Goal: Task Accomplishment & Management: Use online tool/utility

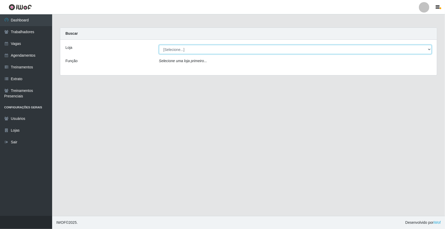
click at [336, 48] on select "[Selecione...] Nova República - Pajuçara" at bounding box center [295, 49] width 273 height 9
select select "65"
click at [159, 45] on select "[Selecione...] Nova República - Pajuçara" at bounding box center [295, 49] width 273 height 9
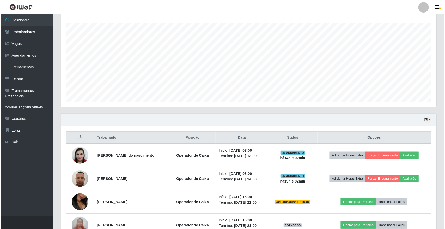
scroll to position [86, 0]
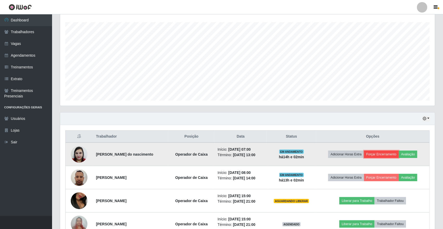
click at [336, 155] on button "Forçar Encerramento" at bounding box center [382, 153] width 35 height 7
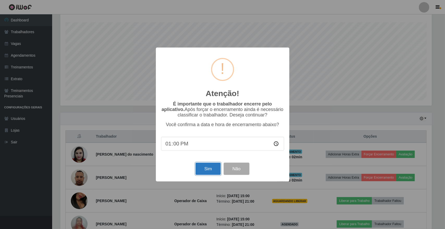
click at [204, 166] on button "Sim" at bounding box center [207, 168] width 25 height 12
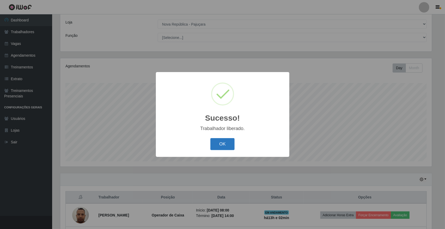
click at [218, 147] on button "OK" at bounding box center [222, 144] width 24 height 12
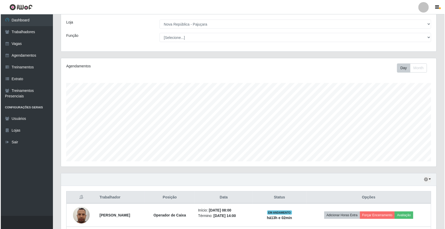
scroll to position [108, 375]
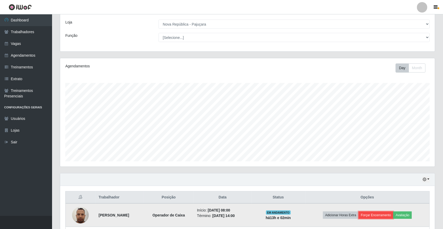
click at [336, 216] on button "Forçar Encerramento" at bounding box center [376, 214] width 35 height 7
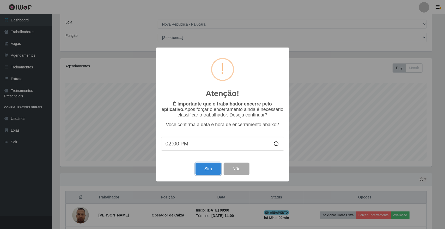
click at [213, 169] on button "Sim" at bounding box center [207, 168] width 25 height 12
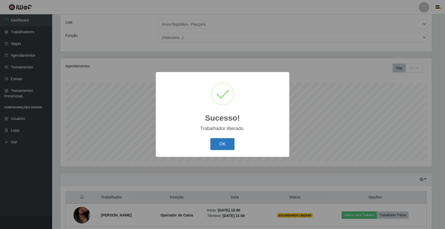
click at [232, 143] on button "OK" at bounding box center [222, 144] width 24 height 12
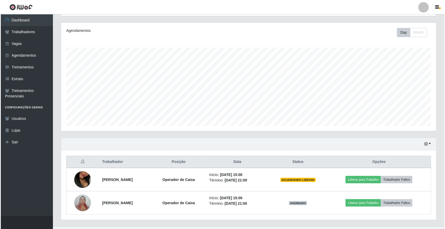
scroll to position [61, 0]
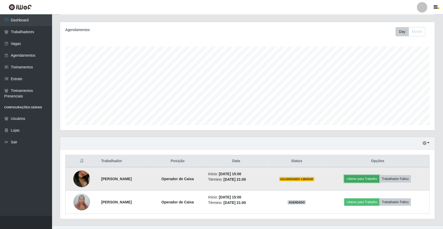
click at [336, 182] on button "Liberar para Trabalho" at bounding box center [362, 178] width 35 height 7
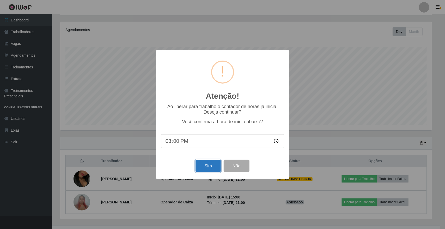
click at [205, 168] on button "Sim" at bounding box center [207, 165] width 25 height 12
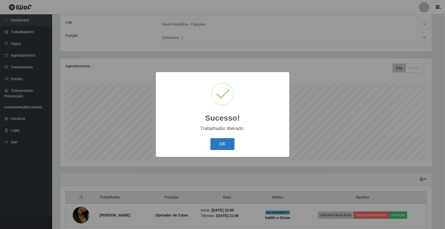
click at [224, 143] on button "OK" at bounding box center [222, 144] width 24 height 12
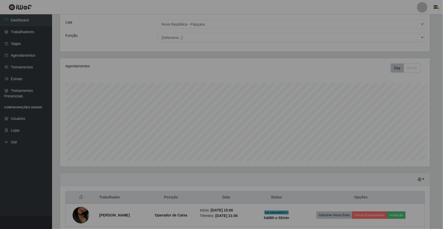
scroll to position [0, 0]
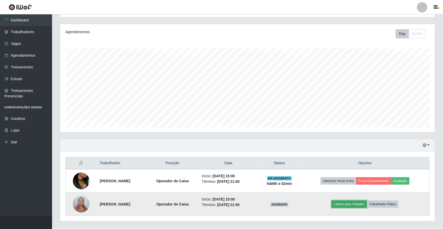
click at [336, 205] on button "Liberar para Trabalho" at bounding box center [349, 203] width 35 height 7
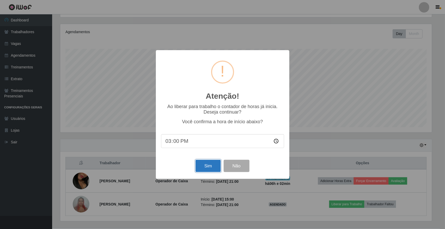
click at [205, 167] on button "Sim" at bounding box center [207, 165] width 25 height 12
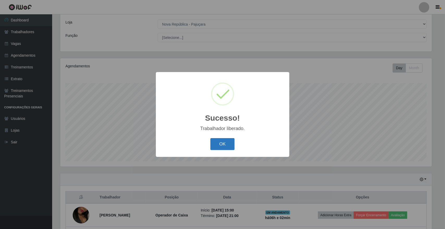
click at [218, 145] on button "OK" at bounding box center [222, 144] width 24 height 12
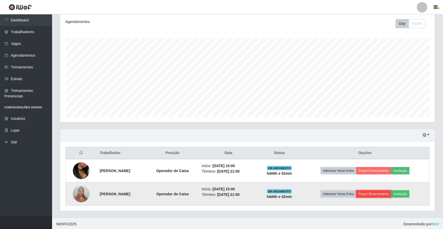
click at [336, 193] on button "Forçar Encerramento" at bounding box center [374, 193] width 35 height 7
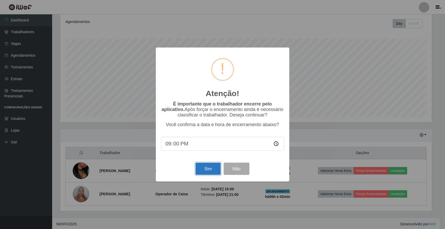
click at [208, 171] on button "Sim" at bounding box center [207, 168] width 25 height 12
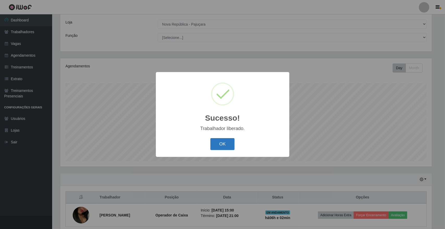
click at [227, 142] on button "OK" at bounding box center [222, 144] width 24 height 12
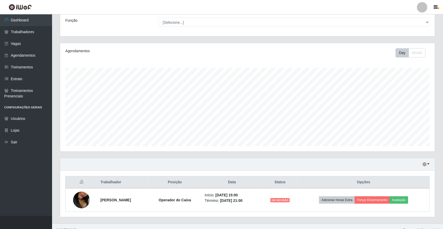
scroll to position [48, 0]
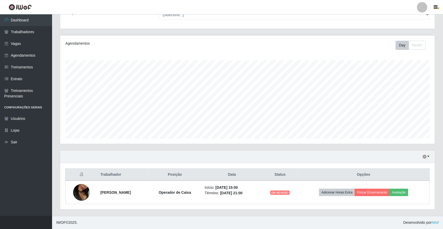
click at [259, 217] on footer "IWOF © 2025 . Desenvolvido por iWof" at bounding box center [247, 221] width 391 height 13
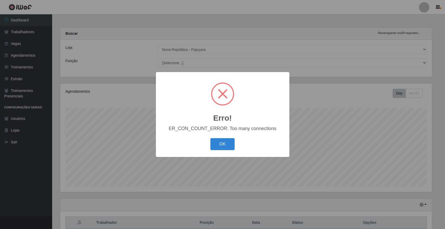
select select "65"
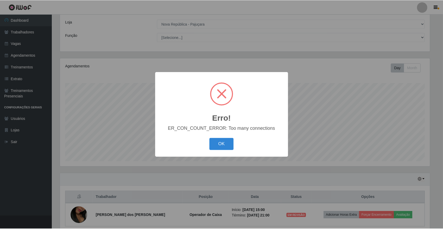
scroll to position [108, 372]
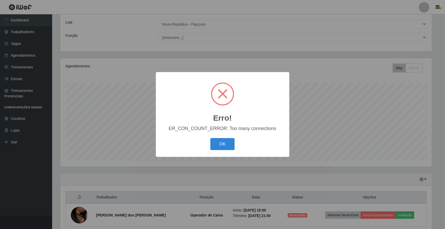
click at [226, 151] on div "OK Cancel" at bounding box center [222, 143] width 123 height 15
click at [222, 146] on button "OK" at bounding box center [222, 144] width 24 height 12
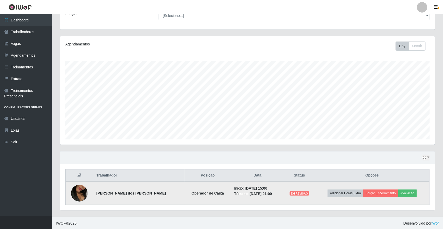
scroll to position [48, 0]
click at [385, 190] on button "Forçar Encerramento" at bounding box center [381, 191] width 35 height 7
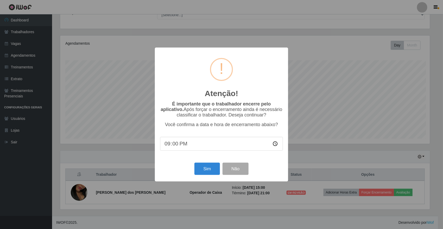
scroll to position [108, 372]
click at [205, 171] on button "Sim" at bounding box center [207, 168] width 25 height 12
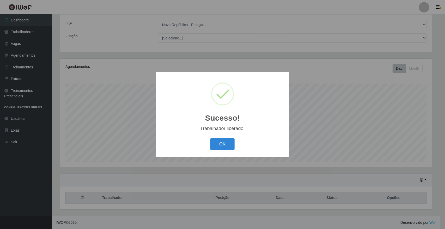
click at [210, 138] on button "OK" at bounding box center [222, 144] width 24 height 12
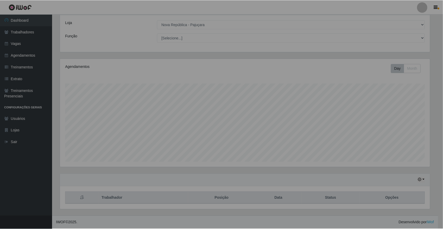
scroll to position [108, 375]
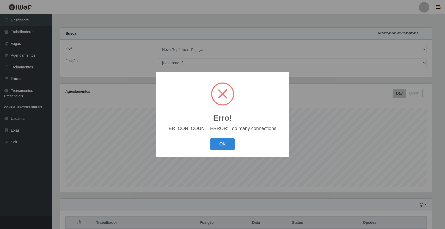
select select "65"
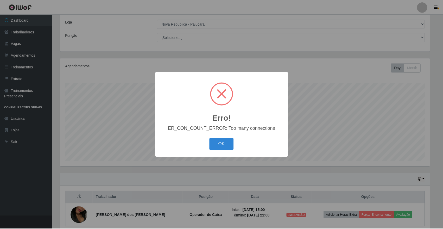
scroll to position [108, 372]
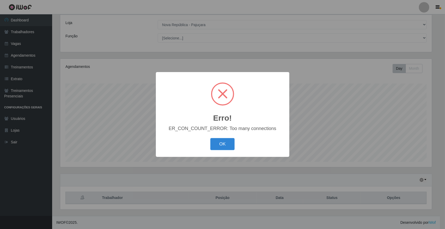
drag, startPoint x: 225, startPoint y: 143, endPoint x: 231, endPoint y: 158, distance: 17.1
click at [225, 143] on button "OK" at bounding box center [222, 144] width 24 height 12
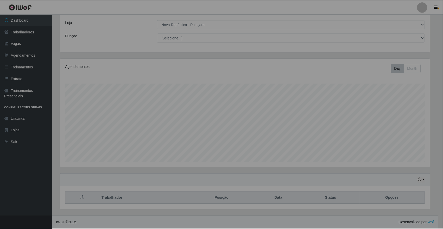
scroll to position [108, 375]
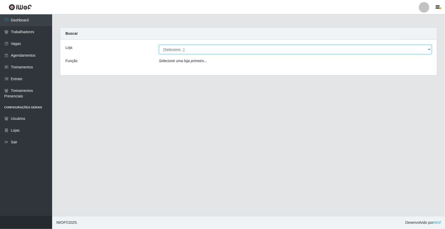
click at [192, 48] on select "[Selecione...] Nova República - Pajuçara" at bounding box center [295, 49] width 273 height 9
select select "65"
click at [159, 45] on select "[Selecione...] Nova República - Pajuçara" at bounding box center [295, 49] width 273 height 9
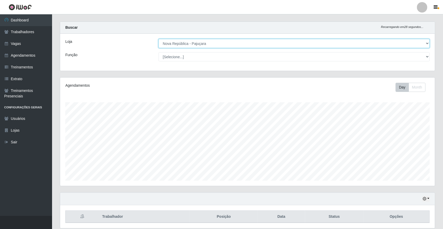
scroll to position [25, 0]
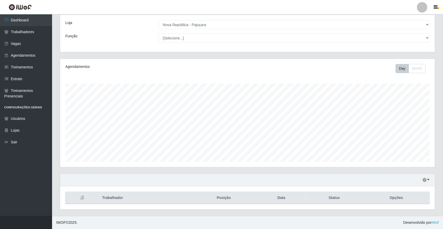
click at [422, 181] on div "Hoje 1 dia 3 dias 1 Semana Não encerrados" at bounding box center [247, 180] width 375 height 13
click at [424, 181] on icon "button" at bounding box center [425, 180] width 4 height 4
click at [400, 135] on button "1 dia" at bounding box center [408, 138] width 41 height 11
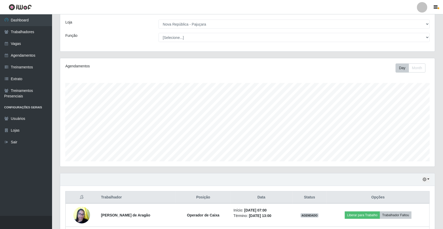
scroll to position [123, 0]
